Goal: Navigation & Orientation: Find specific page/section

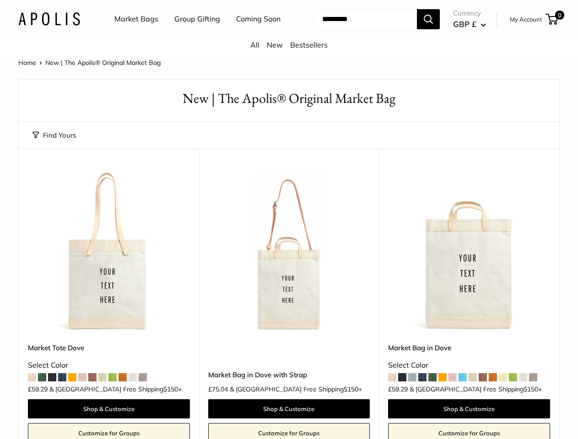
click at [289, 34] on nav "Market Bags Group Gifting Coming Soon" at bounding box center [205, 19] width 219 height 29
click at [195, 34] on ul "Market Bags Group Gifting Coming Soon" at bounding box center [205, 19] width 182 height 29
click at [355, 29] on input "Search..." at bounding box center [366, 19] width 102 height 20
click at [54, 142] on button "Find Yours" at bounding box center [53, 135] width 43 height 13
